Goal: Browse casually

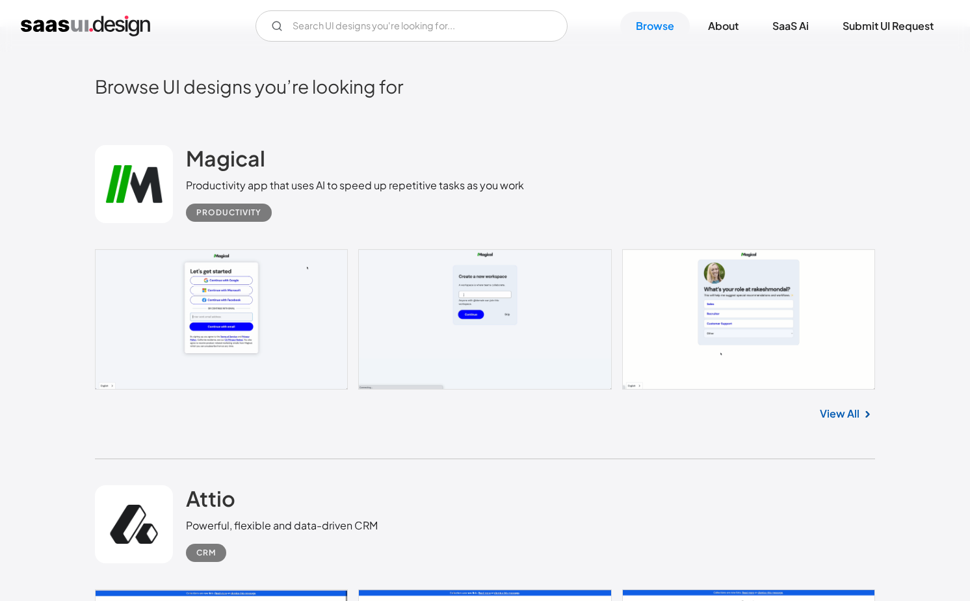
scroll to position [324, 0]
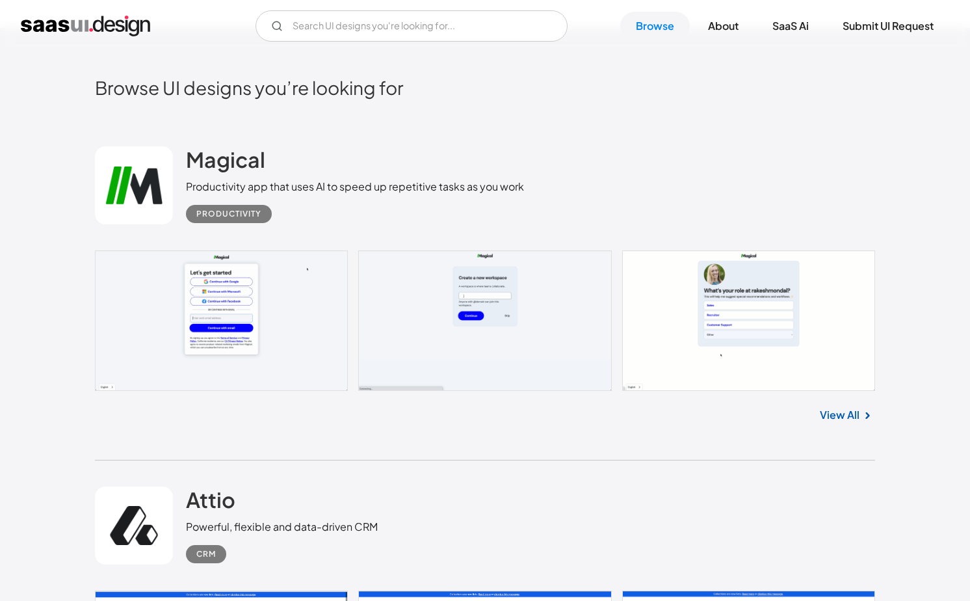
click at [254, 326] on link at bounding box center [485, 320] width 780 height 140
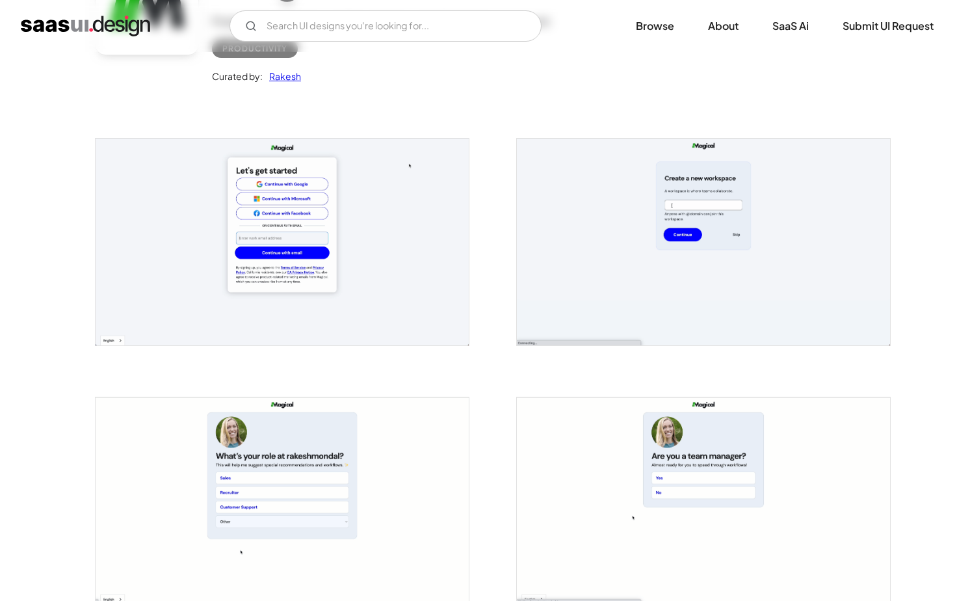
scroll to position [170, 0]
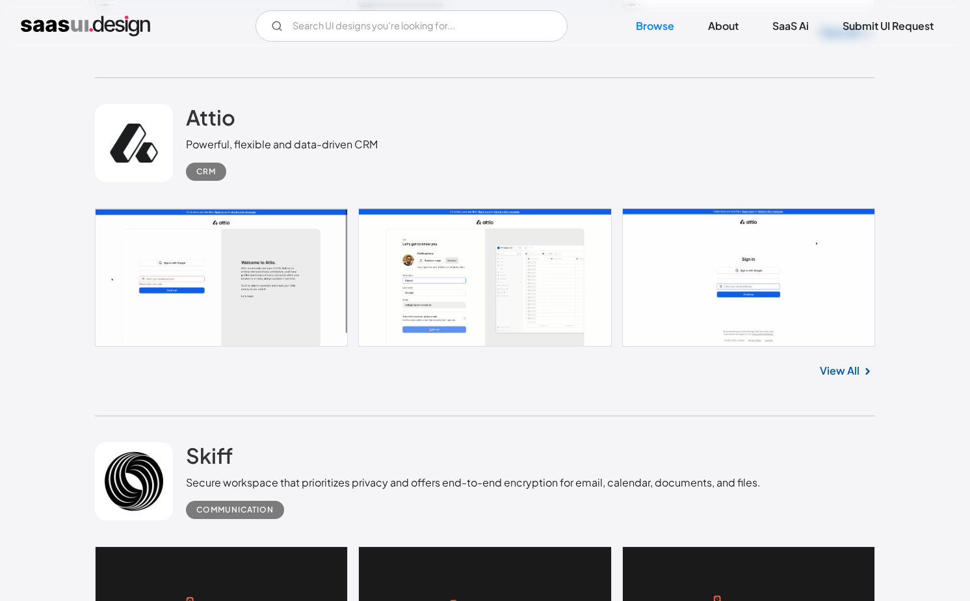
scroll to position [725, 0]
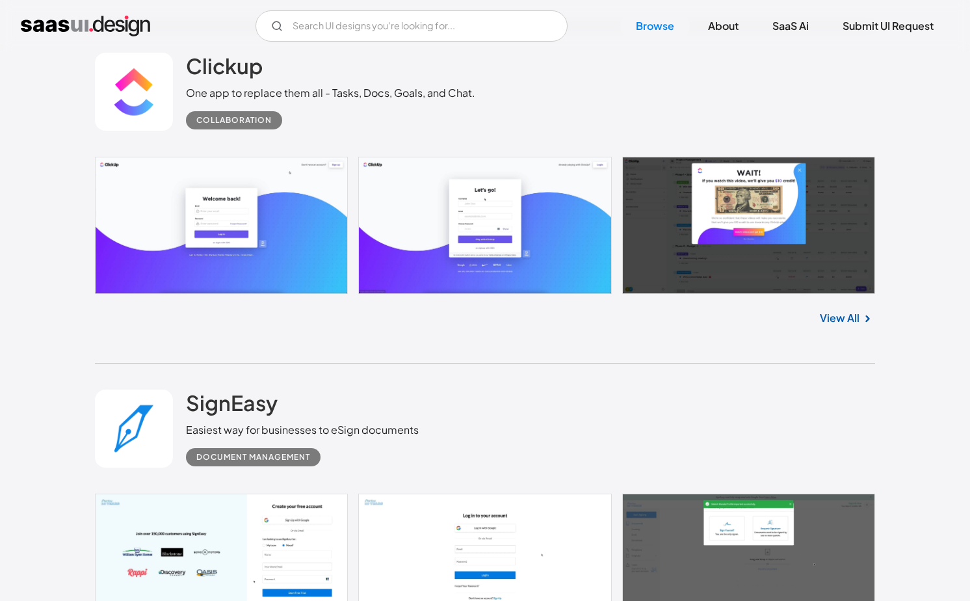
scroll to position [3160, 0]
